Goal: Information Seeking & Learning: Learn about a topic

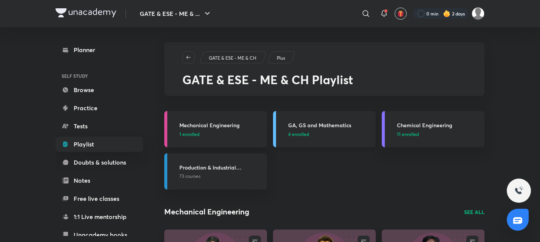
click at [361, 129] on div "GA, GS and Mathematics 4 enrolled" at bounding box center [329, 129] width 83 height 16
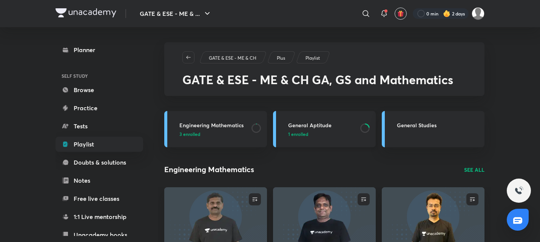
click at [326, 133] on p "1 enrolled" at bounding box center [322, 134] width 68 height 7
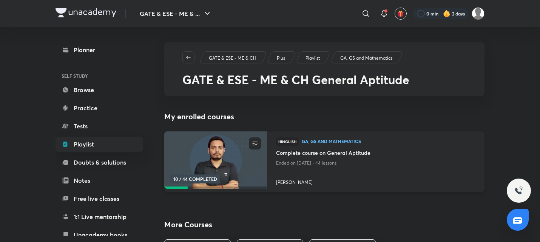
click at [330, 152] on h4 "Complete course on General Aptitude" at bounding box center [376, 153] width 200 height 9
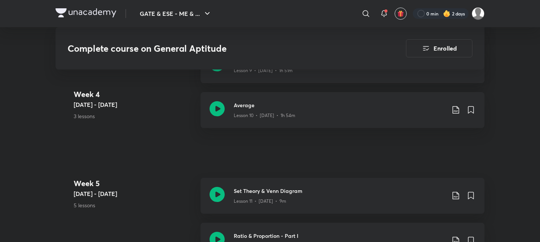
scroll to position [955, 0]
click at [217, 192] on icon at bounding box center [217, 194] width 15 height 15
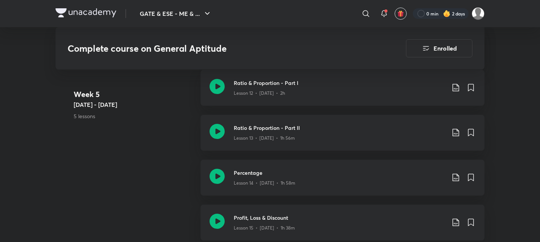
scroll to position [1109, 0]
